Goal: Information Seeking & Learning: Learn about a topic

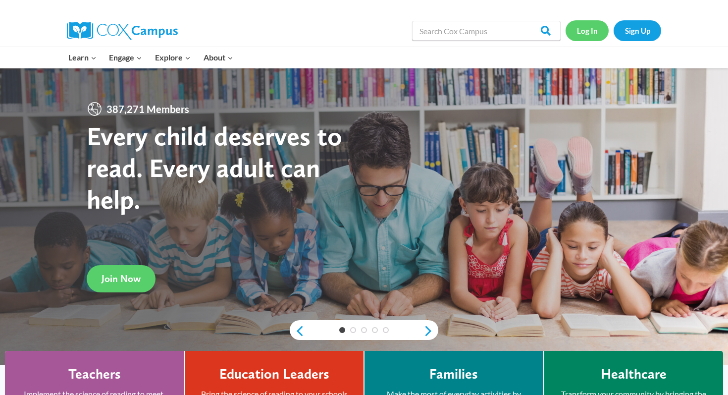
click at [591, 36] on link "Log In" at bounding box center [586, 30] width 43 height 20
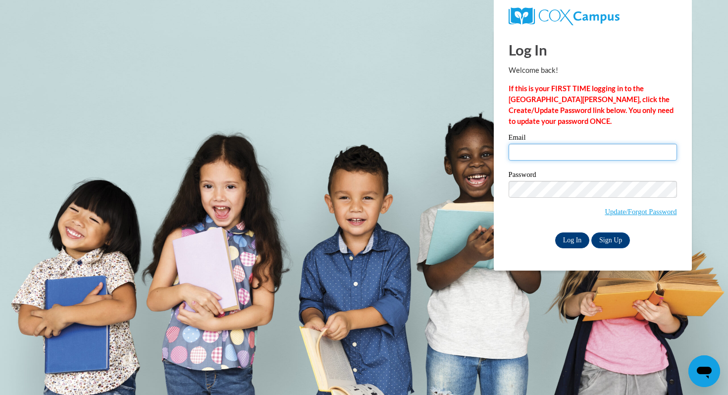
type input "ahaldeman@waukesha.k12.wi.us"
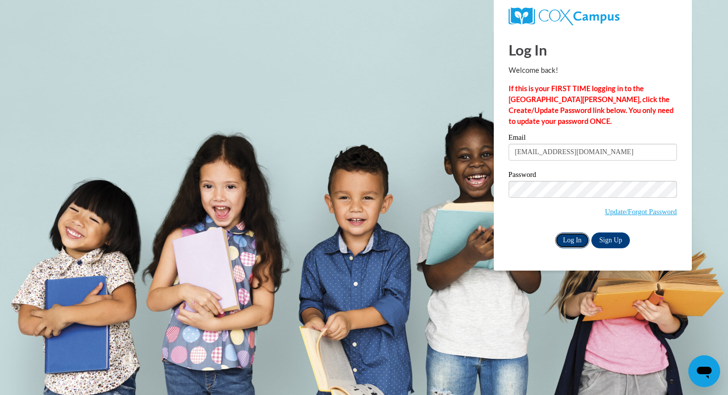
click at [574, 241] on input "Log In" at bounding box center [572, 240] width 35 height 16
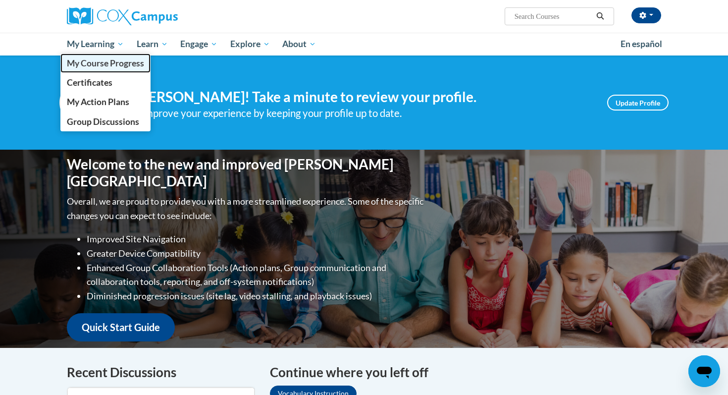
click at [105, 64] on span "My Course Progress" at bounding box center [105, 63] width 77 height 10
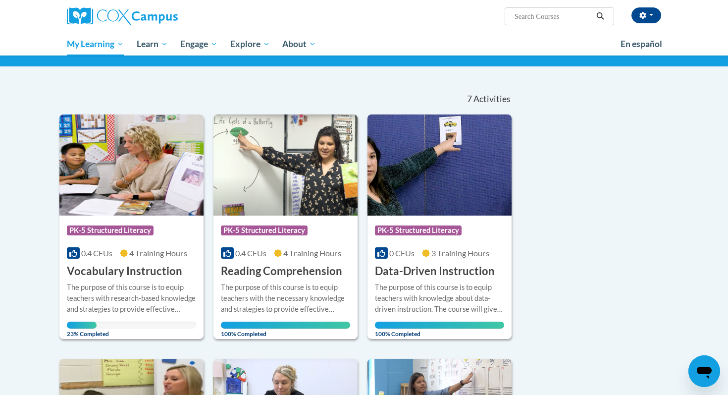
scroll to position [85, 0]
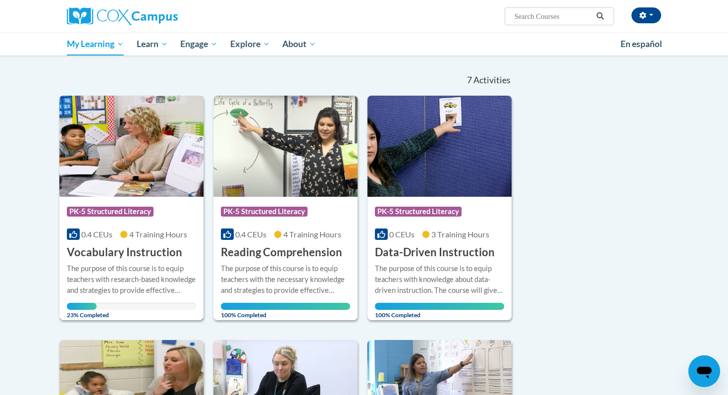
click at [141, 174] on img at bounding box center [131, 146] width 144 height 101
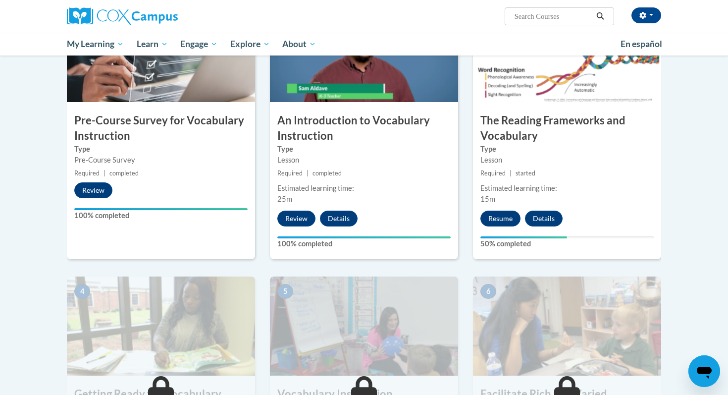
scroll to position [258, 0]
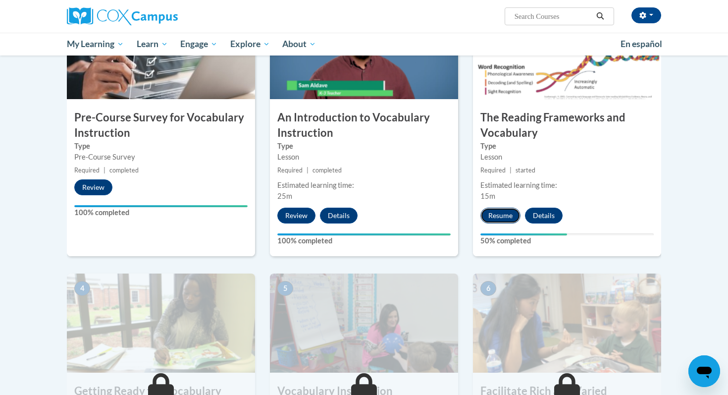
click at [487, 217] on button "Resume" at bounding box center [500, 215] width 40 height 16
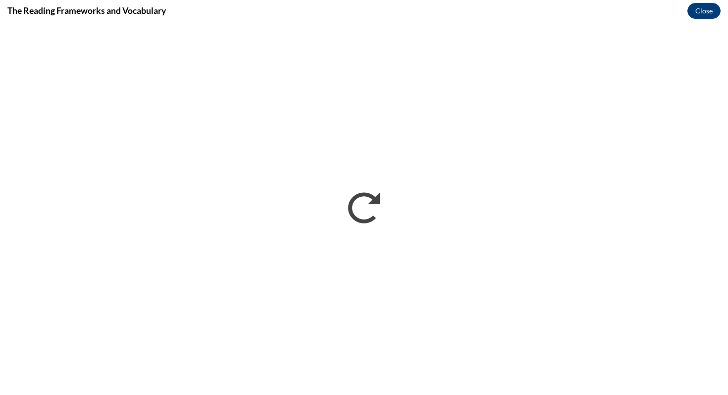
scroll to position [0, 0]
